Goal: Use online tool/utility: Utilize a website feature to perform a specific function

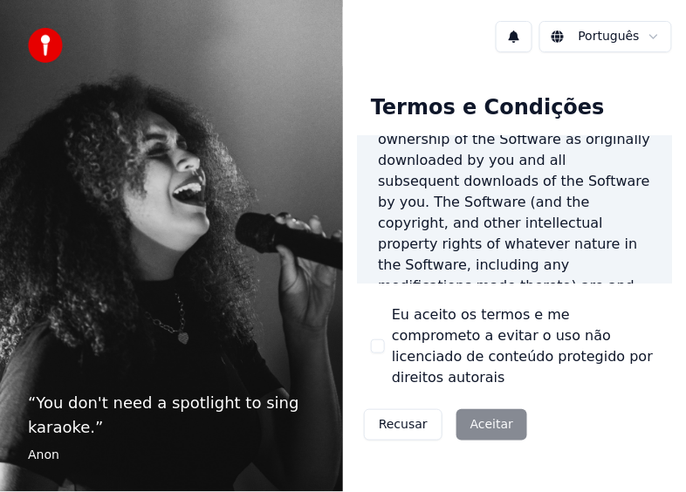
scroll to position [2065, 0]
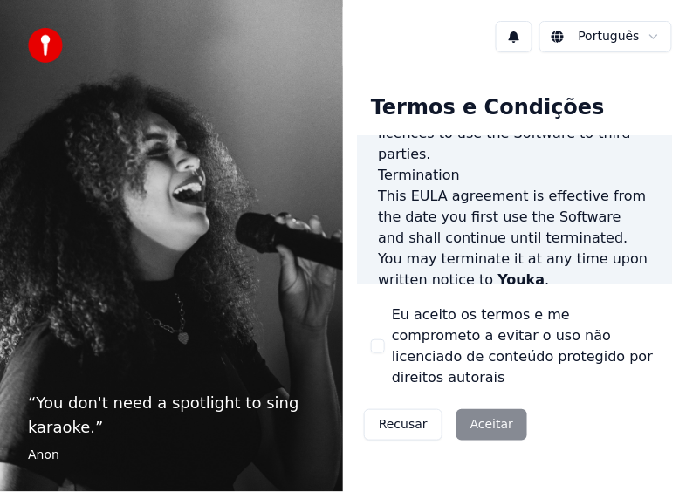
click at [495, 402] on div "Recusar Aceitar" at bounding box center [445, 424] width 177 height 45
click at [383, 339] on button "Eu aceito os termos e me comprometo a evitar o uso não licenciado de conteúdo p…" at bounding box center [378, 346] width 14 height 14
click at [483, 409] on button "Aceitar" at bounding box center [491, 424] width 71 height 31
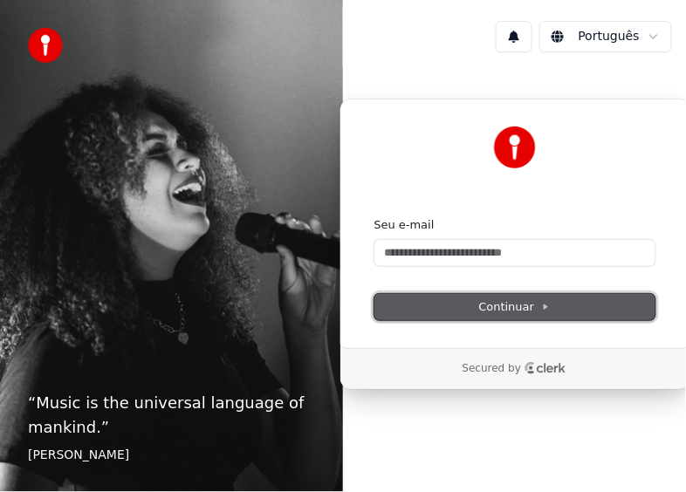
click at [521, 304] on span "Continuar" at bounding box center [515, 307] width 72 height 16
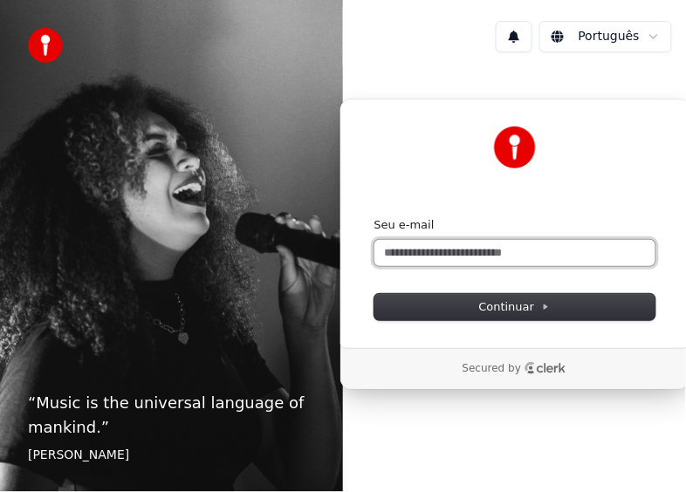
click at [520, 249] on input "Seu e-mail" at bounding box center [514, 253] width 281 height 26
click at [446, 408] on div "Continuar com Google ou Seu e-mail Continuar Secured by" at bounding box center [514, 244] width 343 height 356
click at [440, 250] on input "Seu e-mail" at bounding box center [514, 253] width 281 height 26
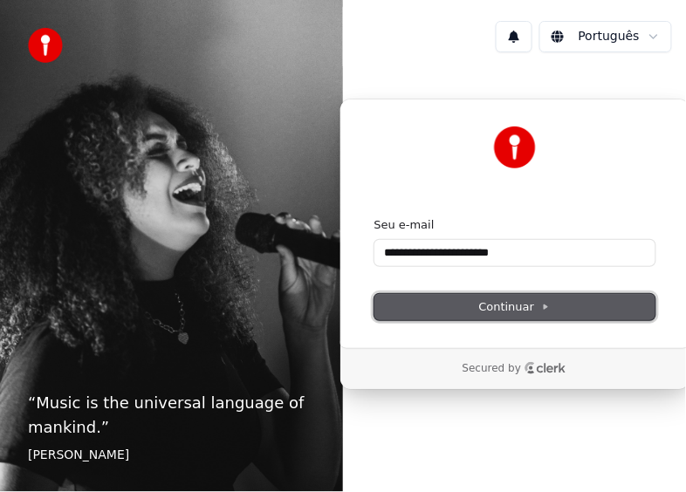
click at [512, 304] on span "Continuar" at bounding box center [515, 307] width 72 height 16
type input "**********"
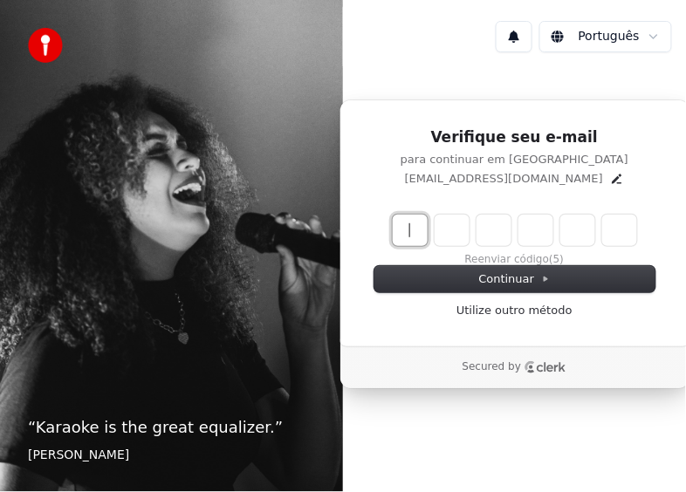
click at [410, 242] on input "Enter verification code" at bounding box center [532, 230] width 279 height 31
type input "******"
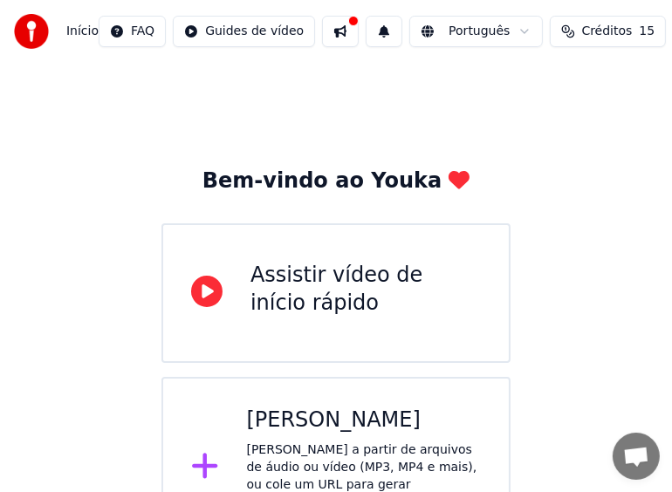
click at [381, 277] on div "Assistir vídeo de início rápido" at bounding box center [365, 290] width 230 height 56
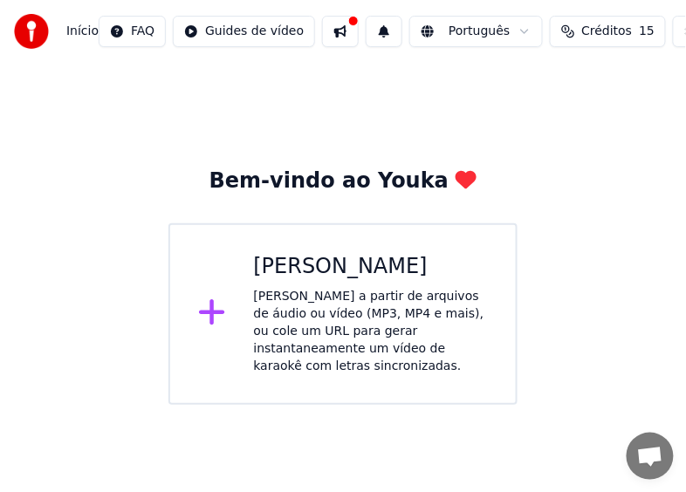
click at [332, 304] on div "[PERSON_NAME] a partir de arquivos de áudio ou vídeo (MP3, MP4 e mais), ou cole…" at bounding box center [371, 331] width 235 height 87
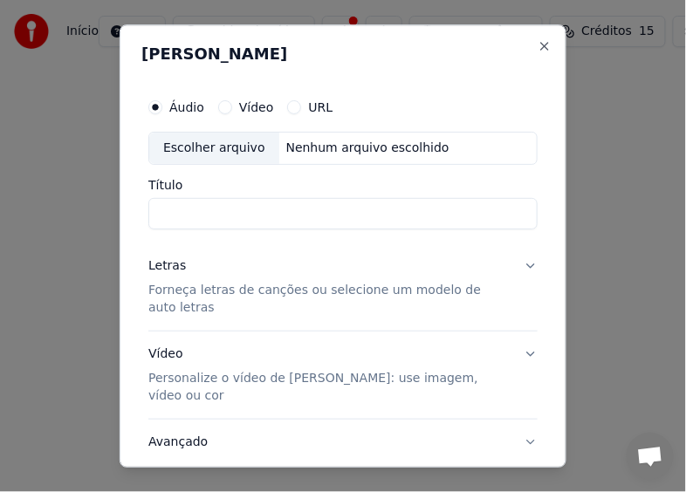
click at [229, 112] on div "Vídeo" at bounding box center [246, 107] width 56 height 14
click at [222, 107] on button "Vídeo" at bounding box center [225, 107] width 14 height 14
click at [537, 45] on button "Close" at bounding box center [544, 46] width 14 height 14
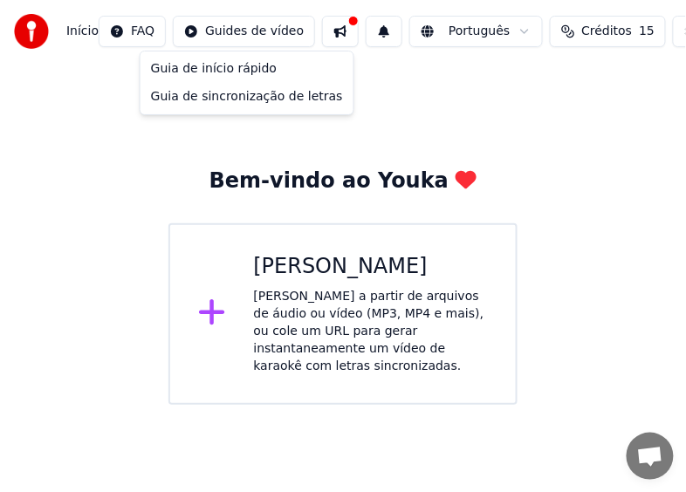
click at [262, 31] on html "Início FAQ Guides de vídeo Português Créditos 15 Configurações Bem-vindo ao You…" at bounding box center [343, 202] width 686 height 405
click at [251, 31] on html "Início FAQ Guides de vídeo Português Créditos 15 Configurações Bem-vindo ao You…" at bounding box center [343, 202] width 686 height 405
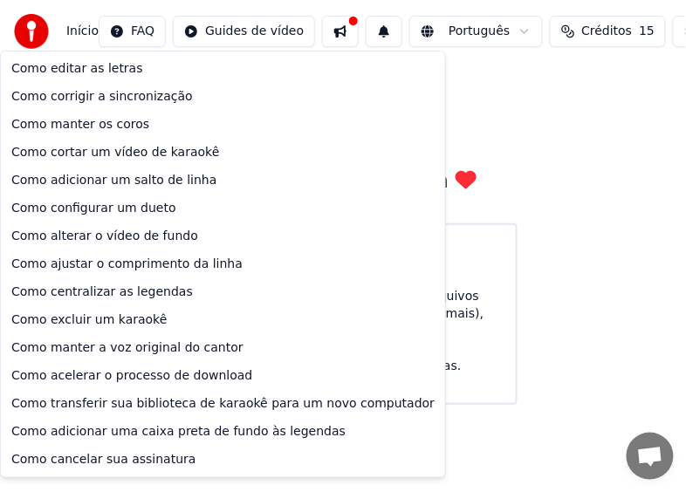
click at [116, 31] on html "Início FAQ Guides de vídeo Português Créditos 15 Configurações Bem-vindo ao You…" at bounding box center [343, 202] width 686 height 405
click at [64, 27] on html "Início FAQ Guides de vídeo Português Créditos 15 Configurações Bem-vindo ao You…" at bounding box center [343, 202] width 686 height 405
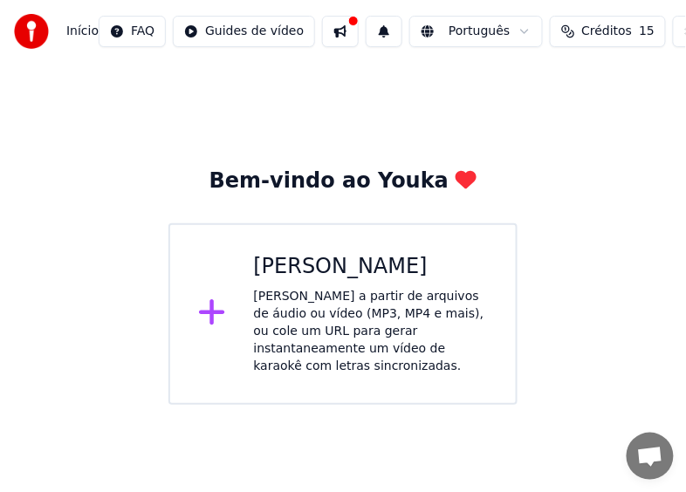
click at [35, 27] on img at bounding box center [31, 31] width 35 height 35
click at [491, 34] on html "Início FAQ Guides de vídeo Português Créditos 15 Configurações Bem-vindo ao You…" at bounding box center [343, 202] width 686 height 405
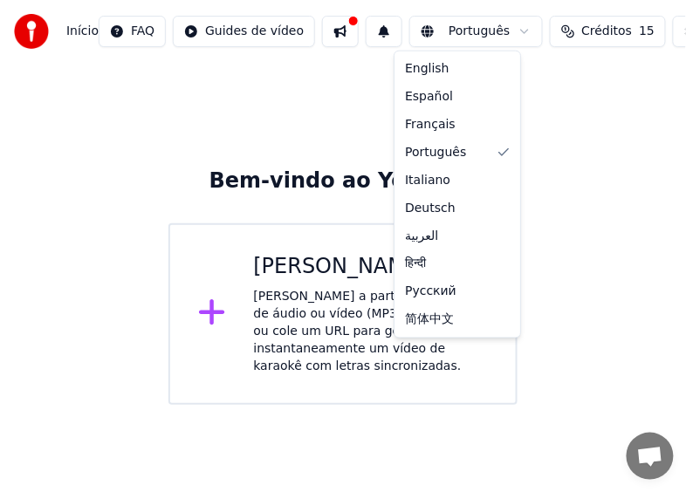
click at [491, 34] on html "Início FAQ Guides de vídeo Português Créditos 15 Configurações Bem-vindo ao You…" at bounding box center [343, 202] width 686 height 405
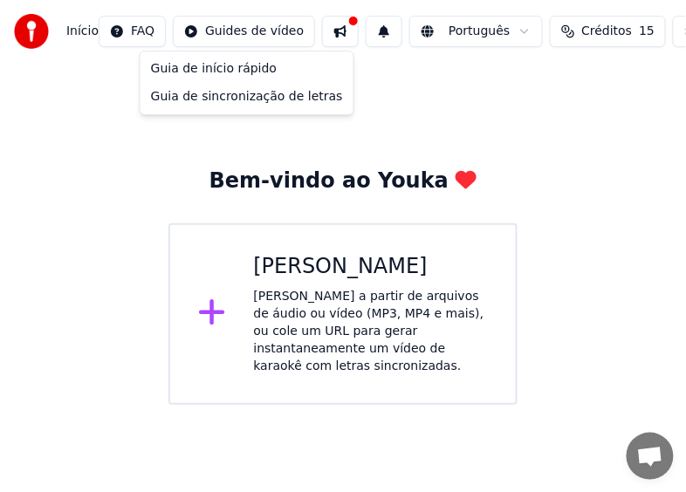
click at [235, 33] on html "Início FAQ Guides de vídeo Português Créditos 15 Configurações Bem-vindo ao You…" at bounding box center [343, 202] width 686 height 405
click at [227, 62] on div "Guia de início rápido" at bounding box center [247, 69] width 206 height 28
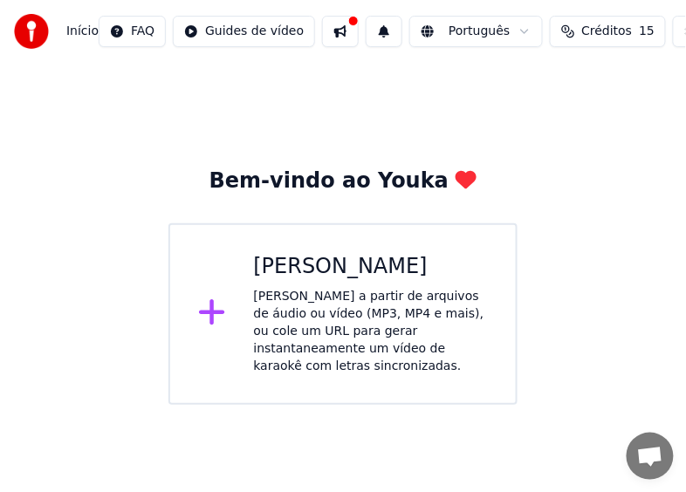
drag, startPoint x: 665, startPoint y: 36, endPoint x: 407, endPoint y: 140, distance: 277.8
click at [407, 140] on div "Início FAQ Guides de vídeo Português Créditos 15 Configurações Bem-vindo ao You…" at bounding box center [343, 202] width 686 height 405
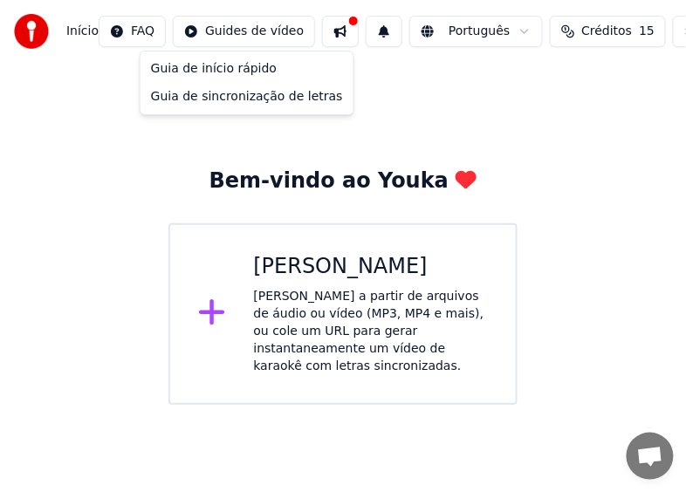
click at [226, 37] on html "Início FAQ Guides de vídeo Português Créditos 15 Configurações Bem-vindo ao You…" at bounding box center [343, 202] width 686 height 405
click at [79, 34] on html "Início FAQ Guides de vídeo Português Créditos 15 Configurações Bem-vindo ao You…" at bounding box center [343, 202] width 686 height 405
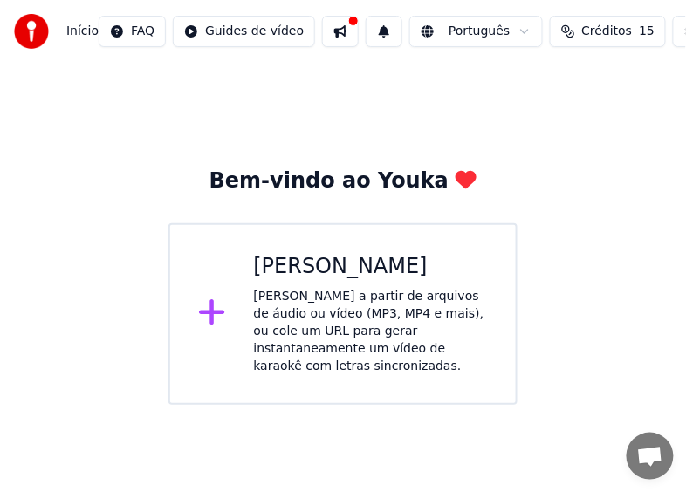
click at [123, 35] on html "Início FAQ Guides de vídeo Português Créditos 15 Configurações Bem-vindo ao You…" at bounding box center [343, 202] width 686 height 405
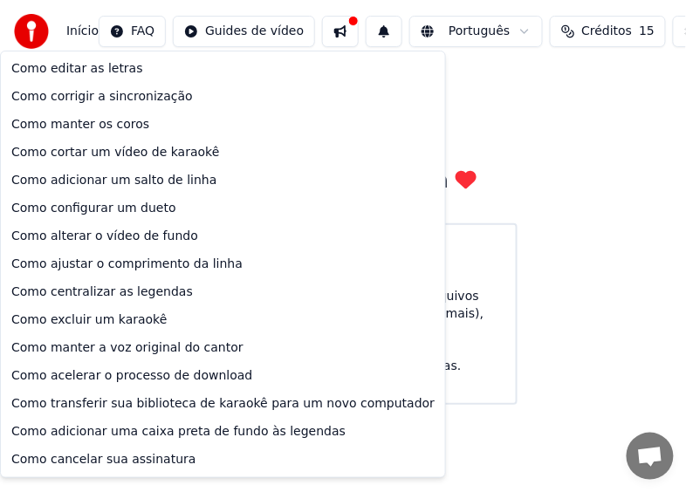
click at [638, 122] on html "Início FAQ Guides de vídeo Português Créditos 15 Configurações Bem-vindo ao You…" at bounding box center [343, 202] width 686 height 405
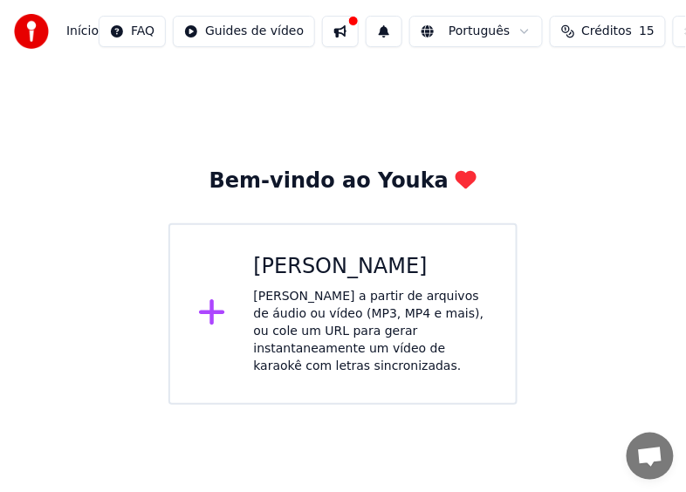
click at [238, 34] on html "Início FAQ Guides de vídeo Português Créditos 15 Configurações Bem-vindo ao You…" at bounding box center [343, 202] width 686 height 405
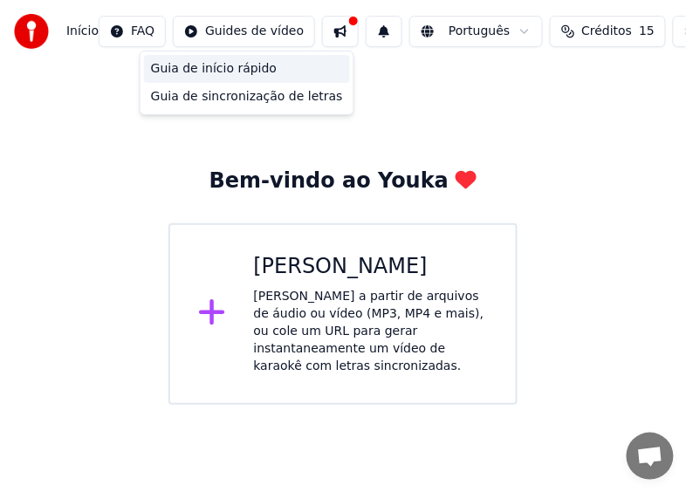
click at [231, 61] on div "Guia de início rápido" at bounding box center [247, 69] width 206 height 28
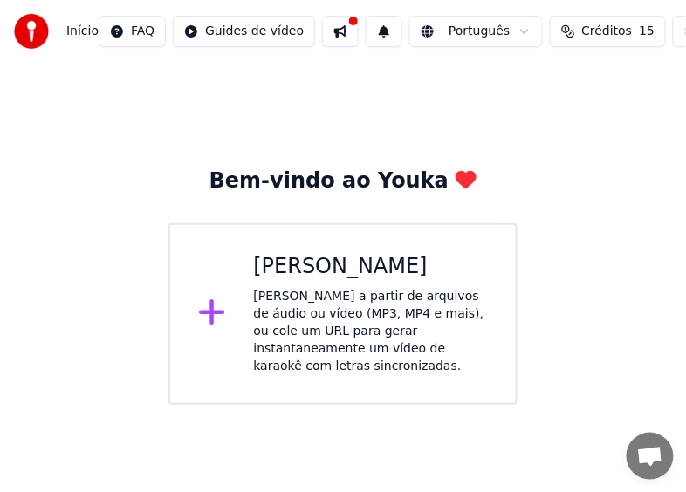
click at [38, 35] on img at bounding box center [31, 31] width 35 height 35
click at [309, 323] on div "[PERSON_NAME] a partir de arquivos de áudio ou vídeo (MP3, MP4 e mais), ou cole…" at bounding box center [371, 331] width 235 height 87
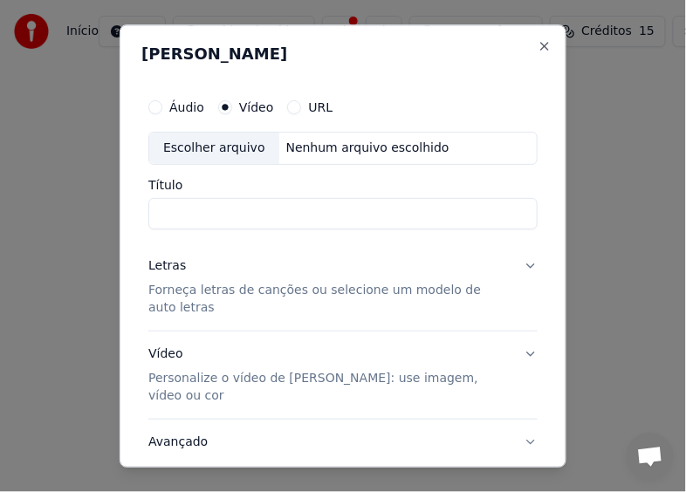
click at [229, 147] on div "Escolher arquivo" at bounding box center [214, 148] width 130 height 31
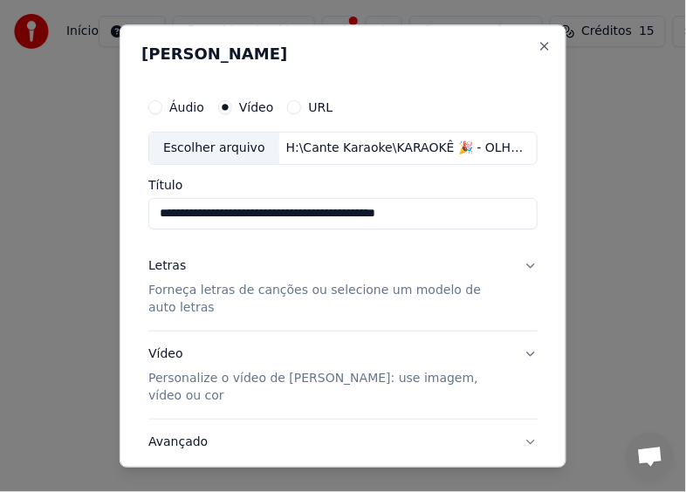
click at [200, 151] on div "Escolher arquivo" at bounding box center [214, 148] width 130 height 31
type input "**********"
click at [514, 269] on button "Letras Forneça letras de canções ou selecione um modelo de auto letras" at bounding box center [342, 286] width 389 height 87
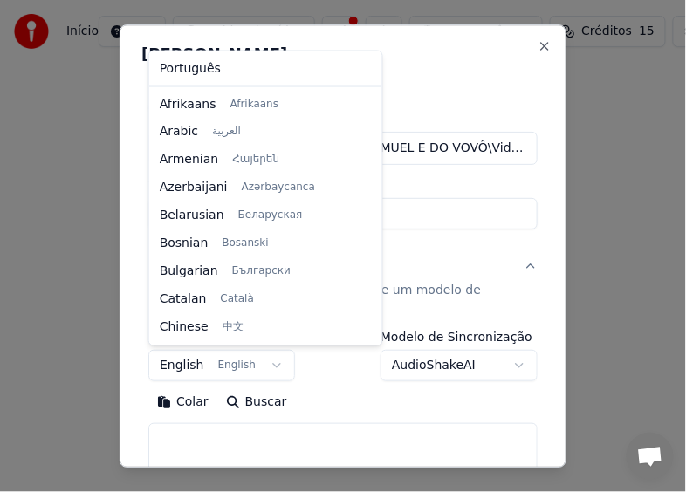
click at [269, 365] on body "**********" at bounding box center [343, 202] width 686 height 405
drag, startPoint x: 345, startPoint y: 249, endPoint x: 348, endPoint y: 62, distance: 186.7
click at [370, 91] on div at bounding box center [374, 216] width 9 height 251
select select "**"
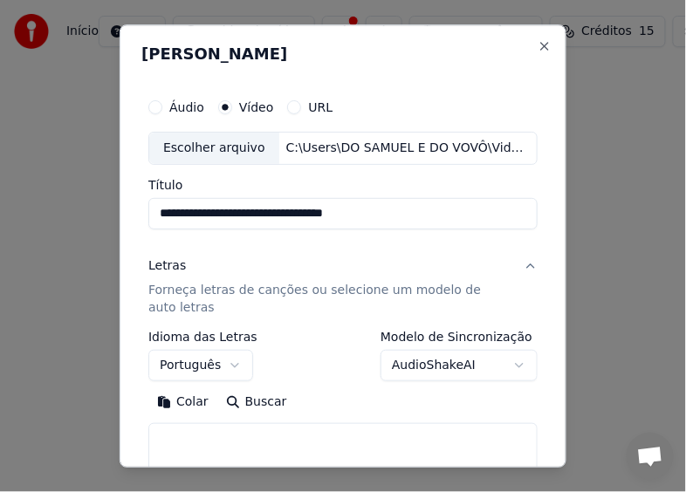
click at [507, 365] on body "**********" at bounding box center [343, 202] width 686 height 405
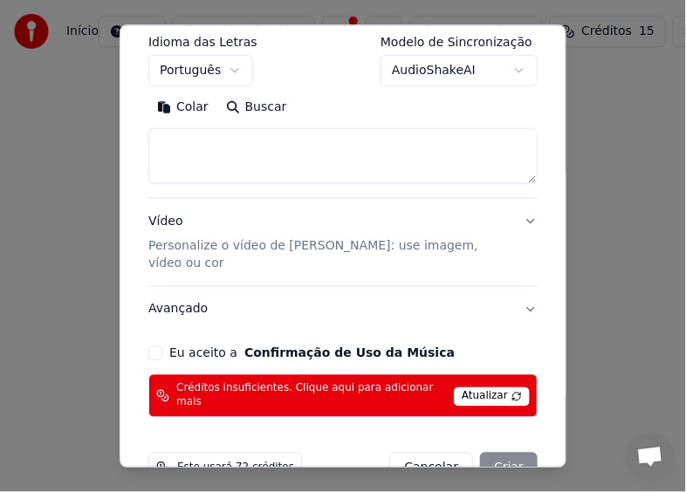
scroll to position [313, 0]
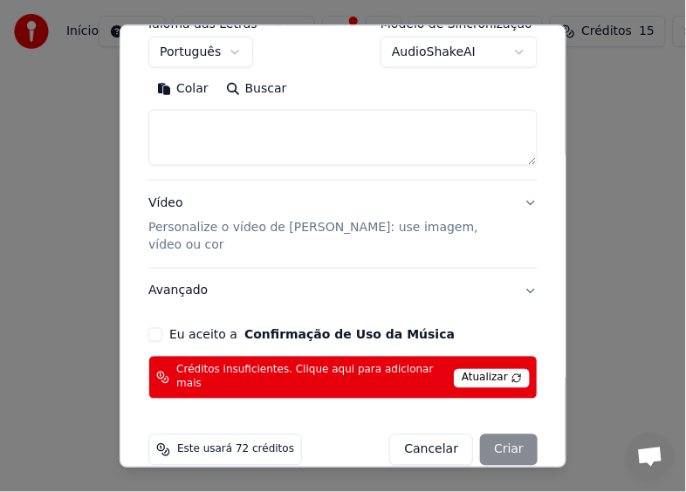
click at [446, 434] on button "Cancelar" at bounding box center [431, 449] width 84 height 31
select select
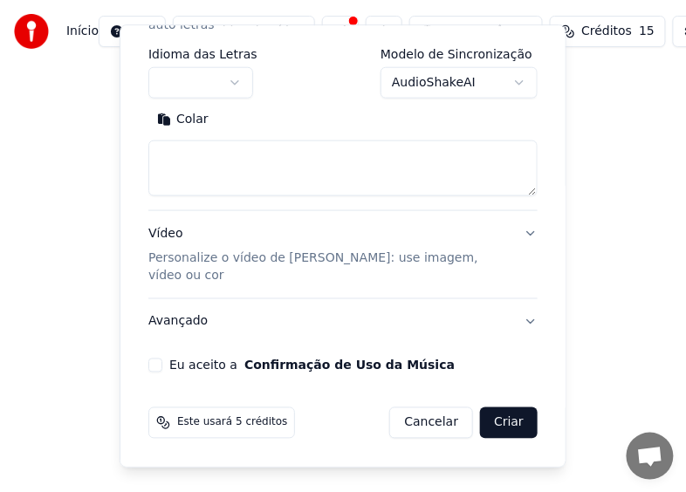
scroll to position [263, 0]
